Goal: Navigation & Orientation: Find specific page/section

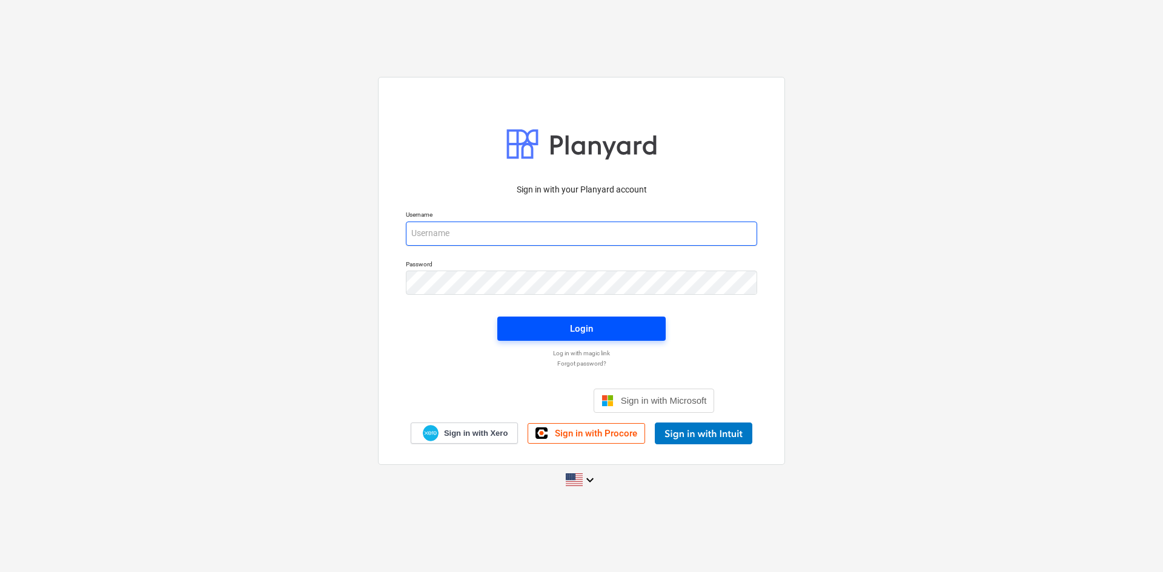
type input "[EMAIL_ADDRESS][DOMAIN_NAME]"
click at [585, 323] on div "Login" at bounding box center [581, 329] width 23 height 16
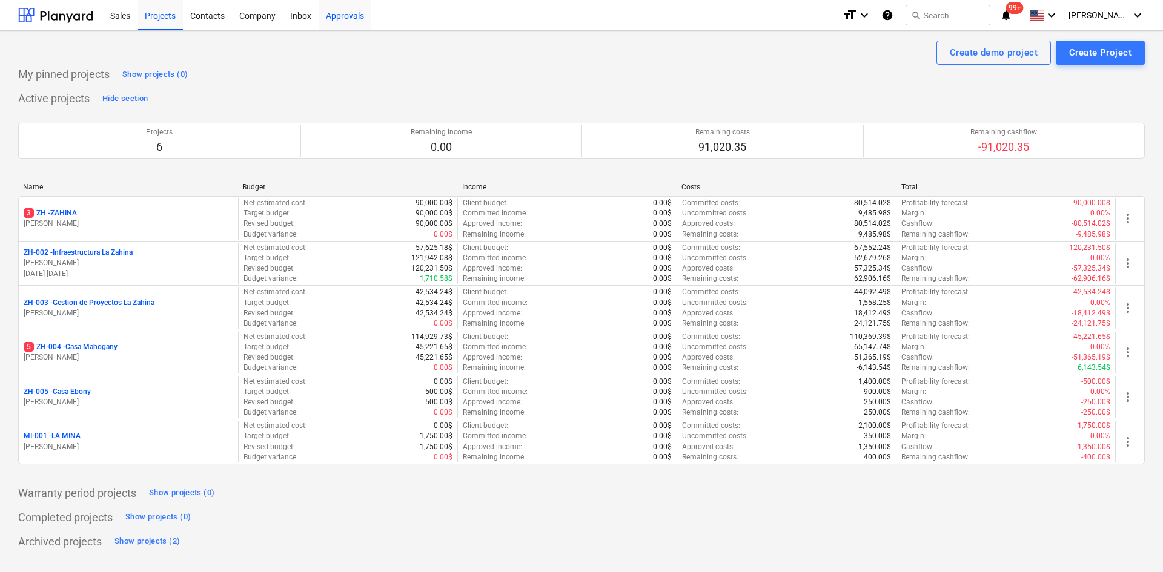
click at [345, 6] on div "Approvals" at bounding box center [345, 14] width 53 height 31
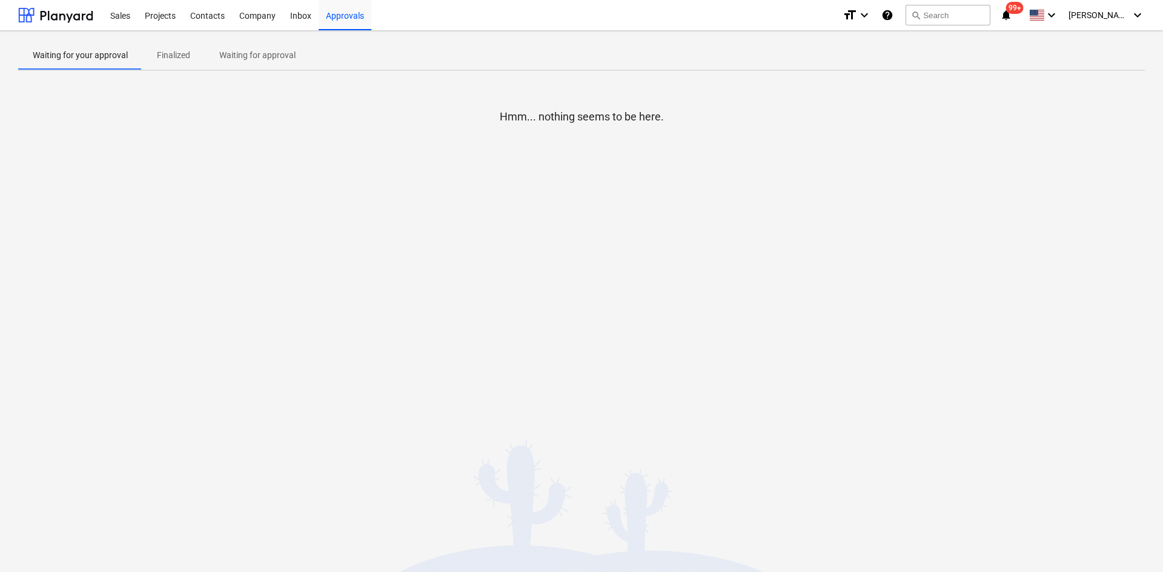
click at [1105, 13] on div "Project fetching failed You do not have permissions for this action" at bounding box center [993, 19] width 327 height 39
click at [1137, 15] on div "Project fetching failed You do not have permissions for this action" at bounding box center [993, 19] width 327 height 39
click at [1137, 13] on div "Project fetching failed You do not have permissions for this action" at bounding box center [993, 19] width 327 height 39
click at [126, 27] on div "Sales" at bounding box center [120, 14] width 35 height 31
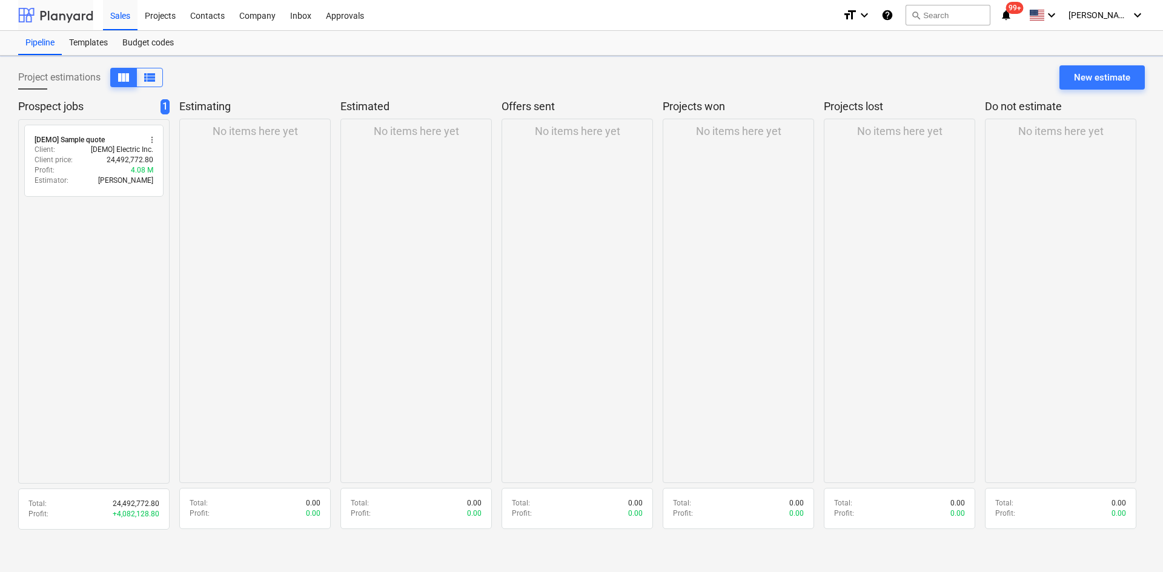
click at [76, 18] on div at bounding box center [55, 15] width 75 height 30
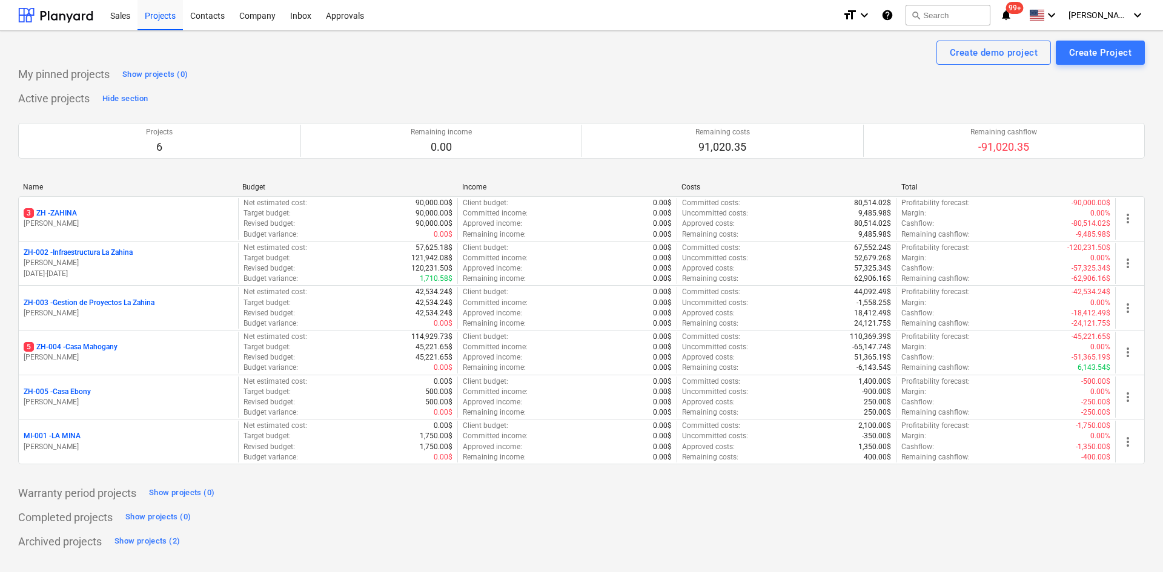
click at [1120, 10] on div "Project fetching failed You do not have permissions for this action" at bounding box center [993, 19] width 327 height 39
click at [1130, 14] on div "Project fetching failed You do not have permissions for this action" at bounding box center [993, 19] width 327 height 39
click at [1131, 14] on div "Project fetching failed You do not have permissions for this action" at bounding box center [993, 19] width 327 height 39
click at [1120, 14] on span "[PERSON_NAME]" at bounding box center [1098, 15] width 61 height 10
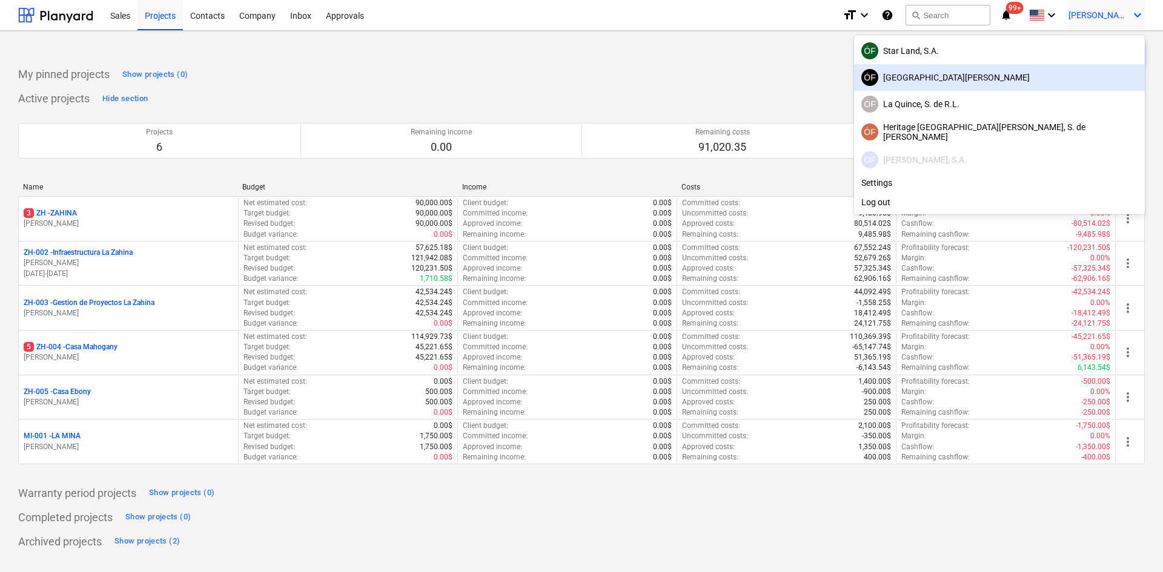
click at [1066, 81] on div "ÓF Hotel Chu, S.A." at bounding box center [999, 77] width 276 height 17
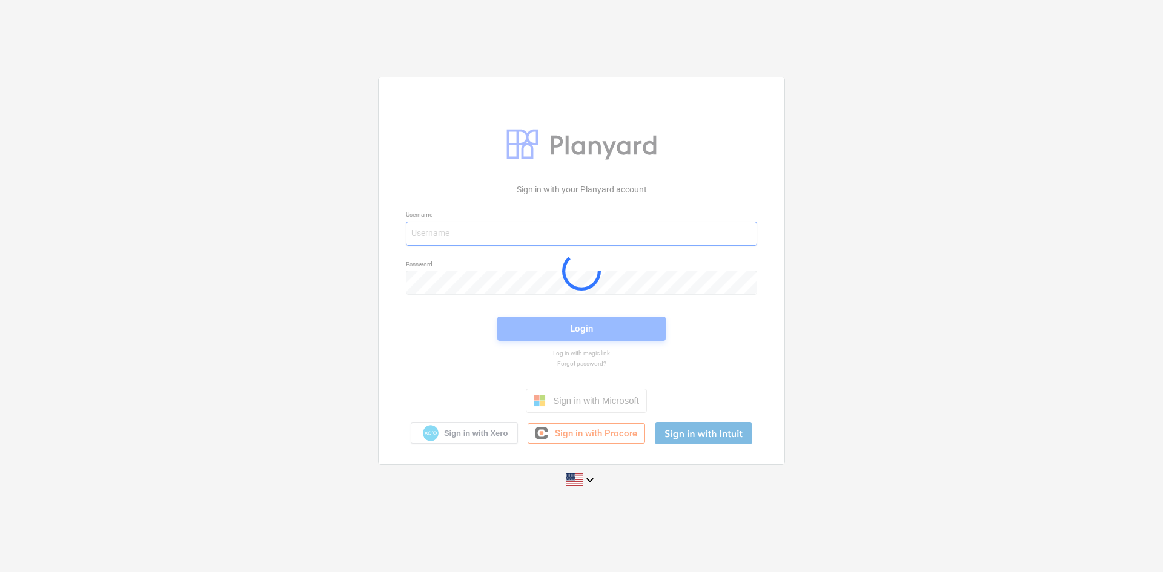
type input "[EMAIL_ADDRESS][DOMAIN_NAME]"
